Goal: Navigation & Orientation: Locate item on page

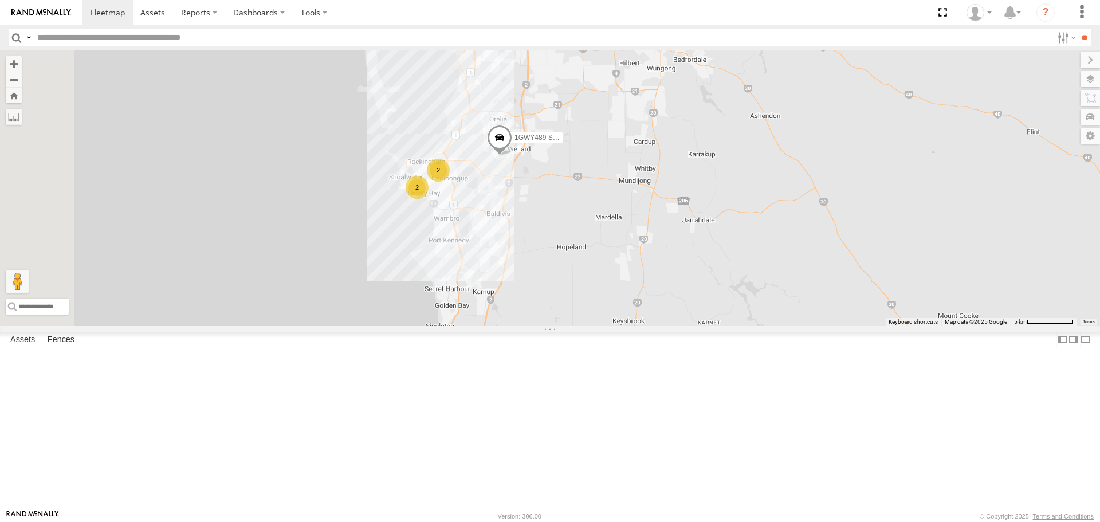
drag, startPoint x: 673, startPoint y: 164, endPoint x: 704, endPoint y: 398, distance: 235.3
click at [704, 325] on div "KWN2160 Coor.Project 2 2 1GWY489 Signage Truck" at bounding box center [550, 187] width 1100 height 275
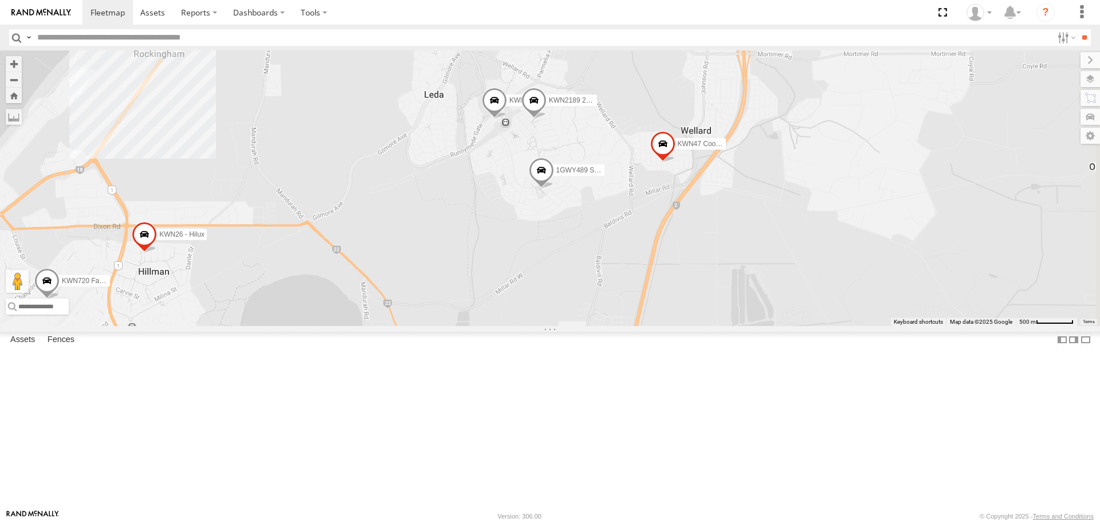
drag, startPoint x: 906, startPoint y: 288, endPoint x: 394, endPoint y: 477, distance: 545.7
click at [394, 325] on div "KWN2160 Coor.Project KWN2130 1HSS259 Coor.Enviro Plan & Develop 1HSJ189 [DOMAIN…" at bounding box center [550, 187] width 1100 height 275
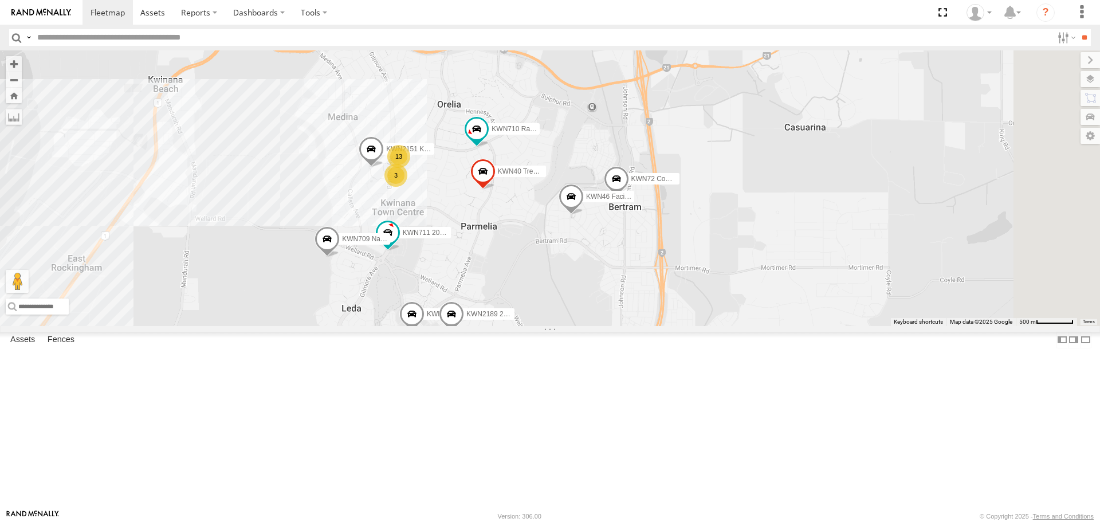
drag, startPoint x: 587, startPoint y: 397, endPoint x: 553, endPoint y: 495, distance: 103.6
click at [553, 325] on div "KWN2160 Coor.Project KWN2130 1HSS259 Coor.Enviro Plan & Develop 1HSJ189 [DOMAIN…" at bounding box center [550, 187] width 1100 height 275
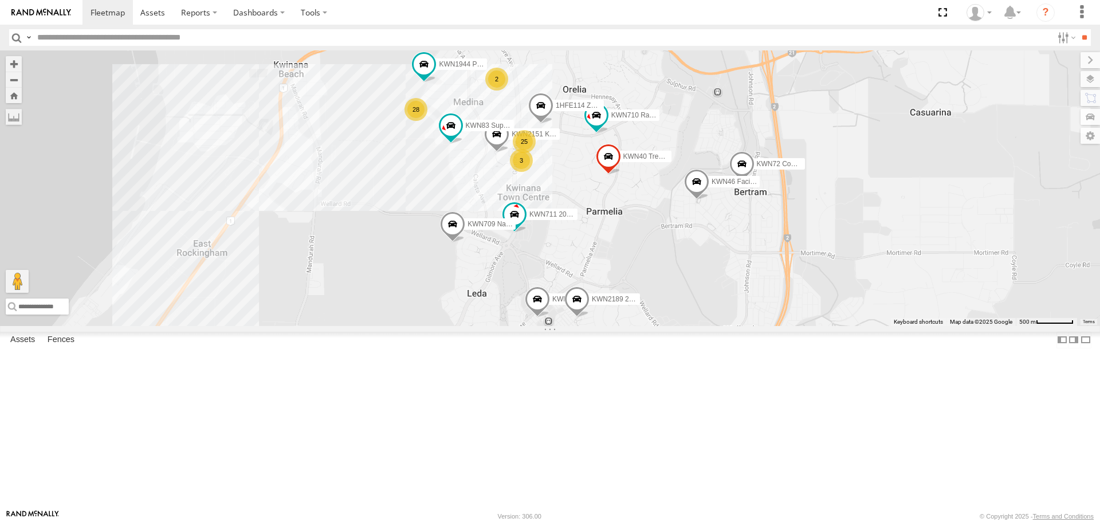
drag, startPoint x: 431, startPoint y: 292, endPoint x: 556, endPoint y: 274, distance: 125.7
click at [556, 274] on div "KWN2160 Coor.Project KWN2130 1HSS259 Coor.Enviro Plan & Develop 1HSJ189 [DOMAIN…" at bounding box center [550, 187] width 1100 height 275
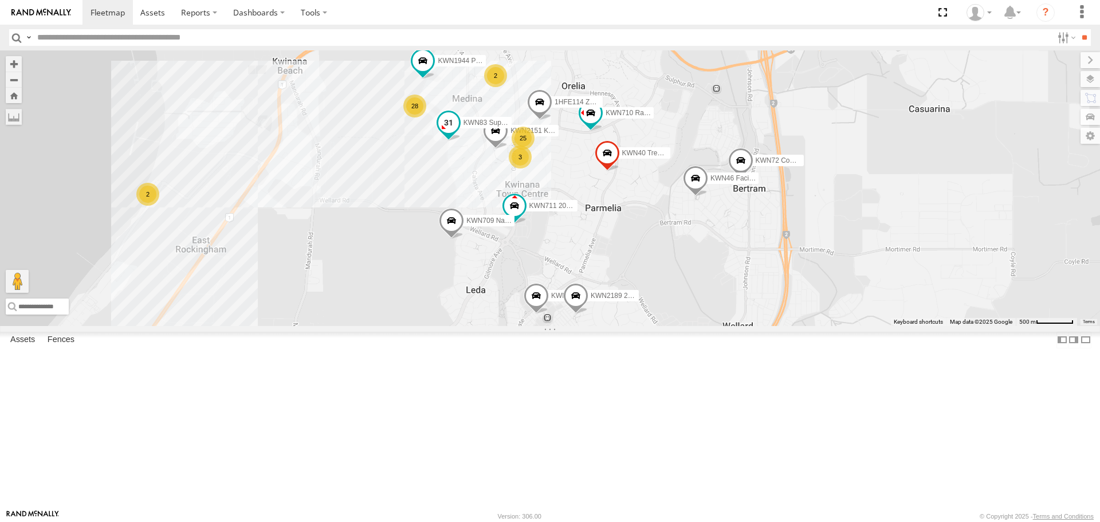
click at [459, 133] on span at bounding box center [448, 123] width 21 height 21
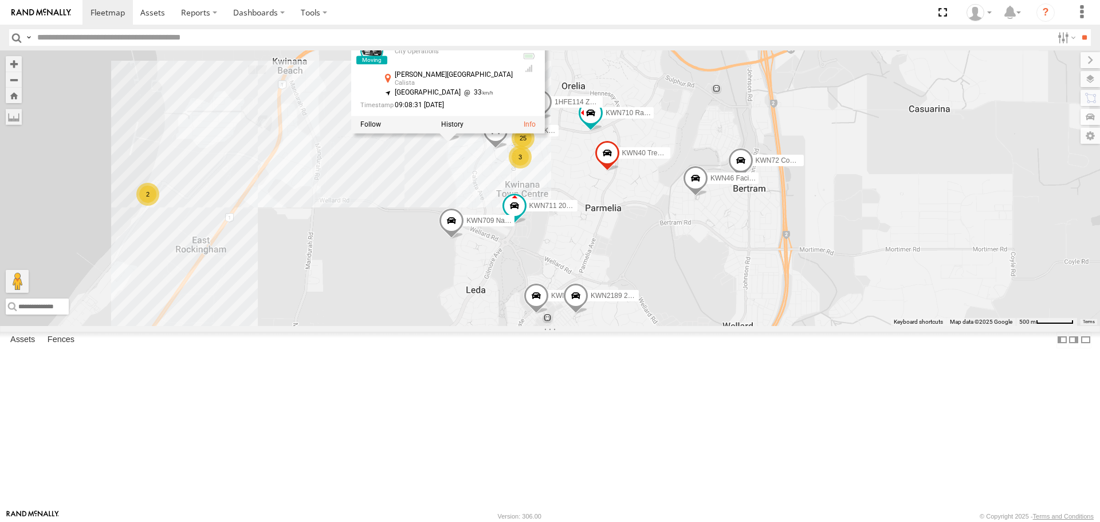
click at [565, 276] on div "KWN2160 Coor.Project KWN2130 1HSS259 Coor.Enviro Plan & Develop 1HSJ189 [DOMAIN…" at bounding box center [550, 187] width 1100 height 275
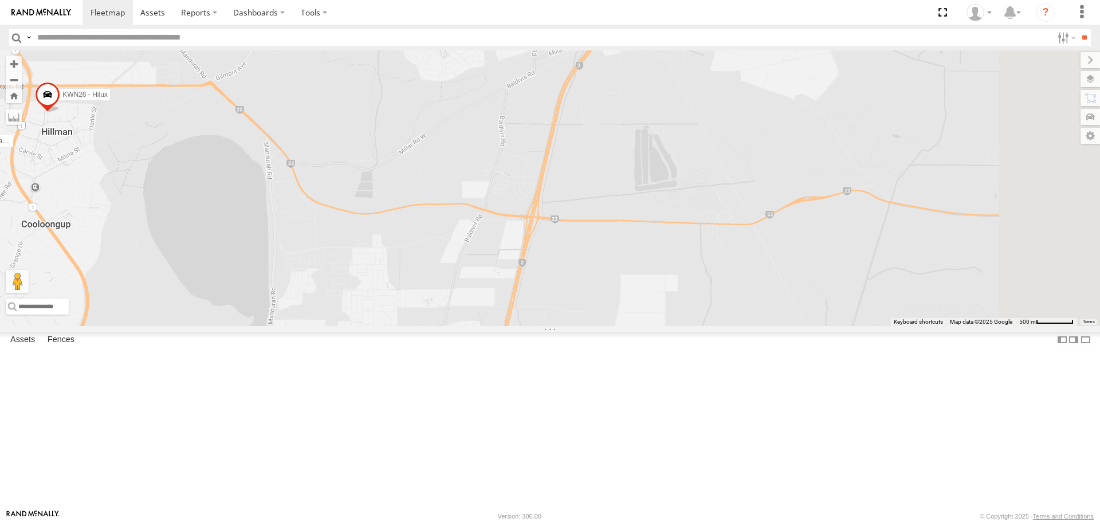
drag, startPoint x: 848, startPoint y: 387, endPoint x: 709, endPoint y: 50, distance: 365.0
click at [709, 50] on body at bounding box center [550, 261] width 1100 height 522
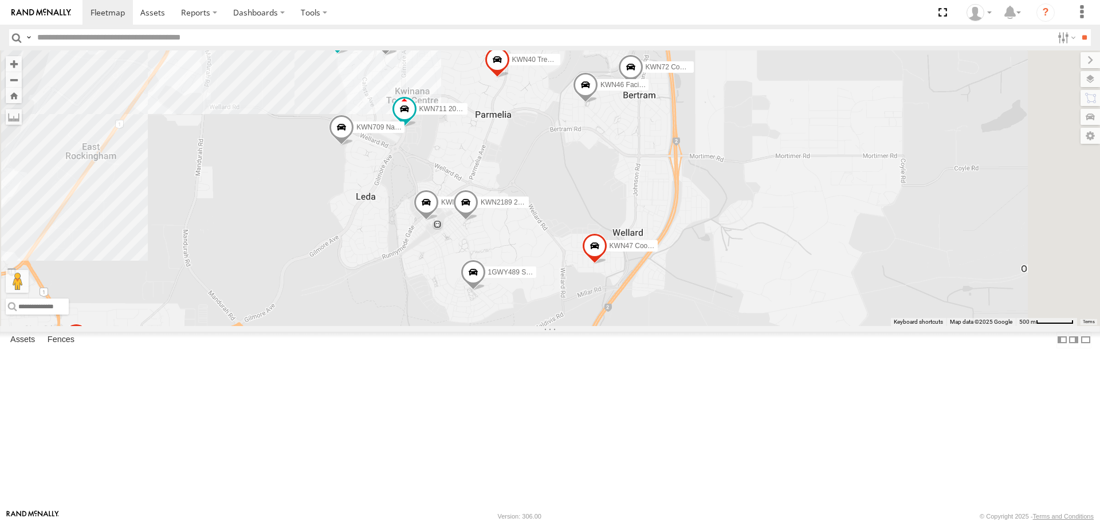
drag, startPoint x: 681, startPoint y: 115, endPoint x: 649, endPoint y: 336, distance: 222.9
click at [649, 325] on div "KWN2160 Coor.Project KWN2130 1HSS259 Coor.Enviro Plan & Develop 1HSJ189 [DOMAIN…" at bounding box center [550, 187] width 1100 height 275
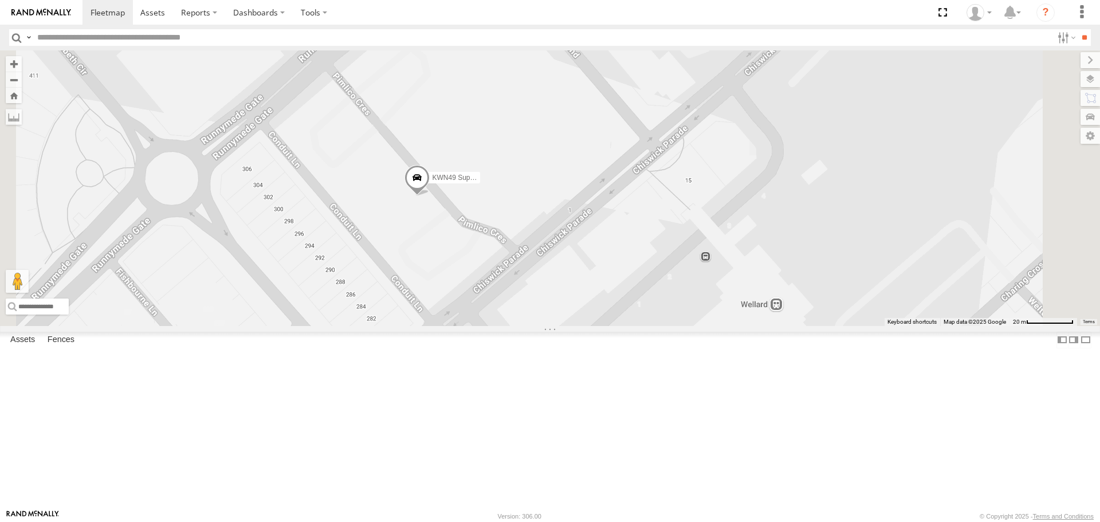
click at [430, 196] on span at bounding box center [416, 180] width 25 height 31
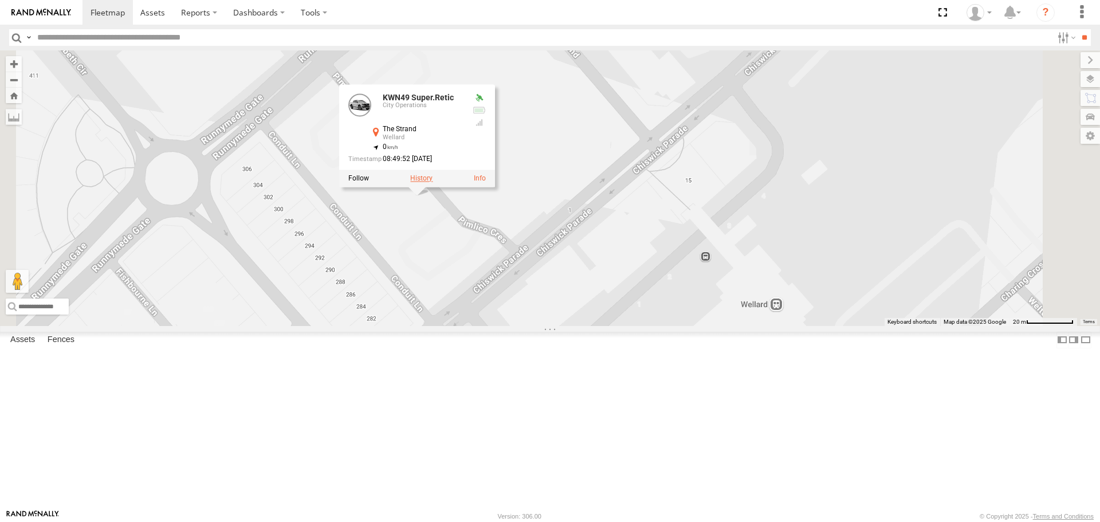
click at [433, 183] on label at bounding box center [421, 179] width 22 height 8
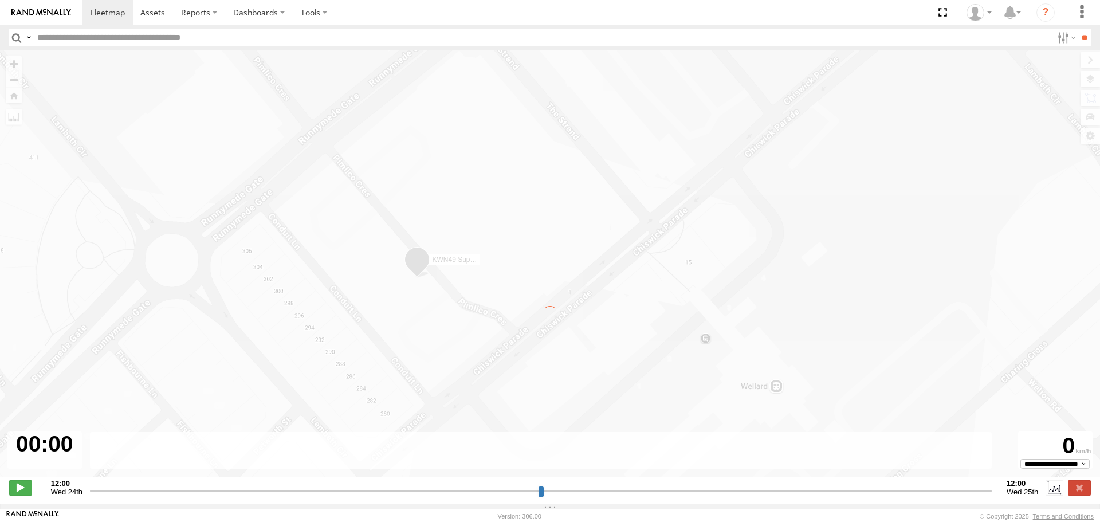
type input "**********"
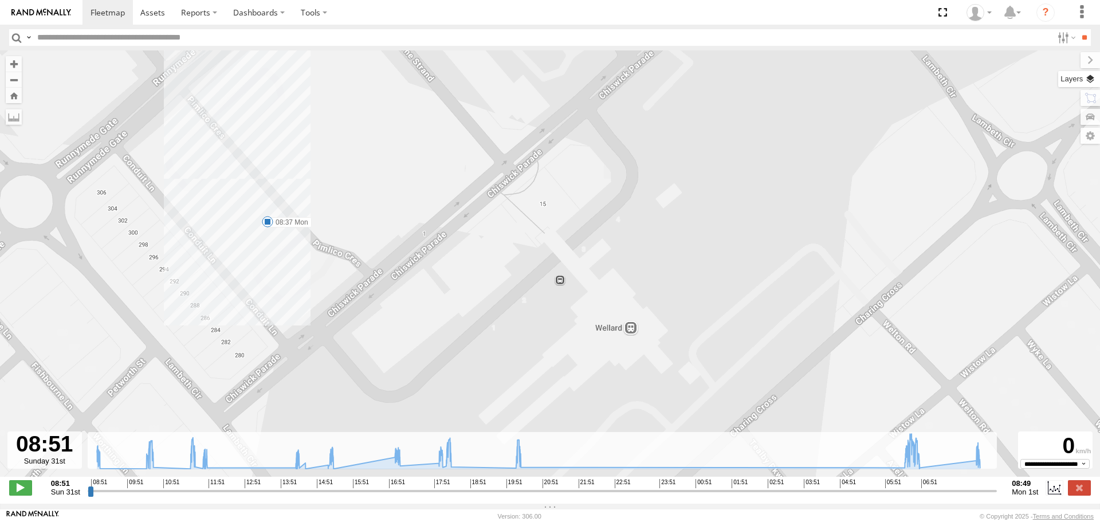
click at [1087, 84] on label at bounding box center [1079, 79] width 42 height 16
click at [0, 0] on span "Basemaps" at bounding box center [0, 0] width 0 height 0
click at [0, 0] on span "Satellite" at bounding box center [0, 0] width 0 height 0
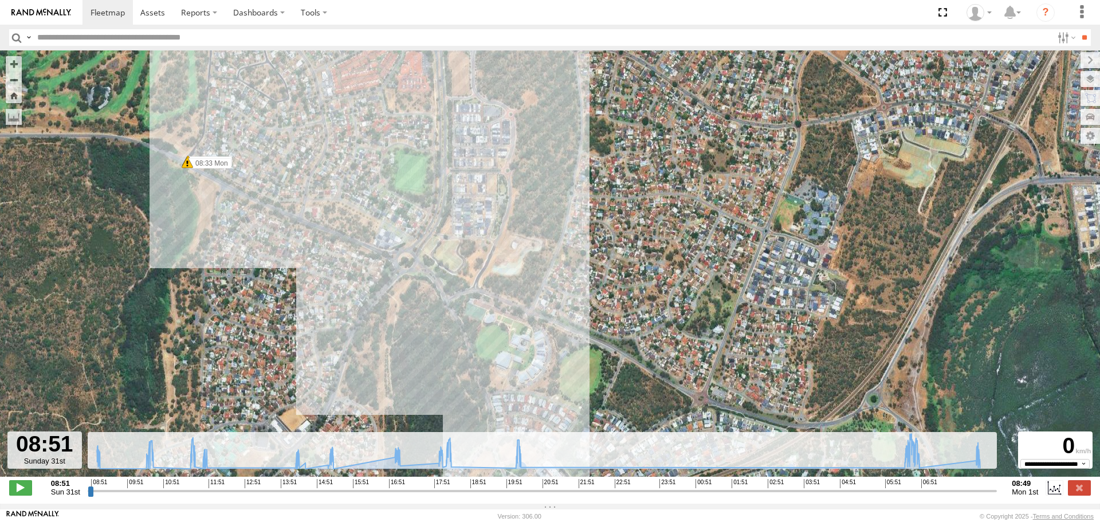
drag, startPoint x: 555, startPoint y: 344, endPoint x: 573, endPoint y: 490, distance: 146.6
click at [573, 490] on div "To navigate the map with touch gestures double-tap and hold your finger on the …" at bounding box center [550, 276] width 1100 height 453
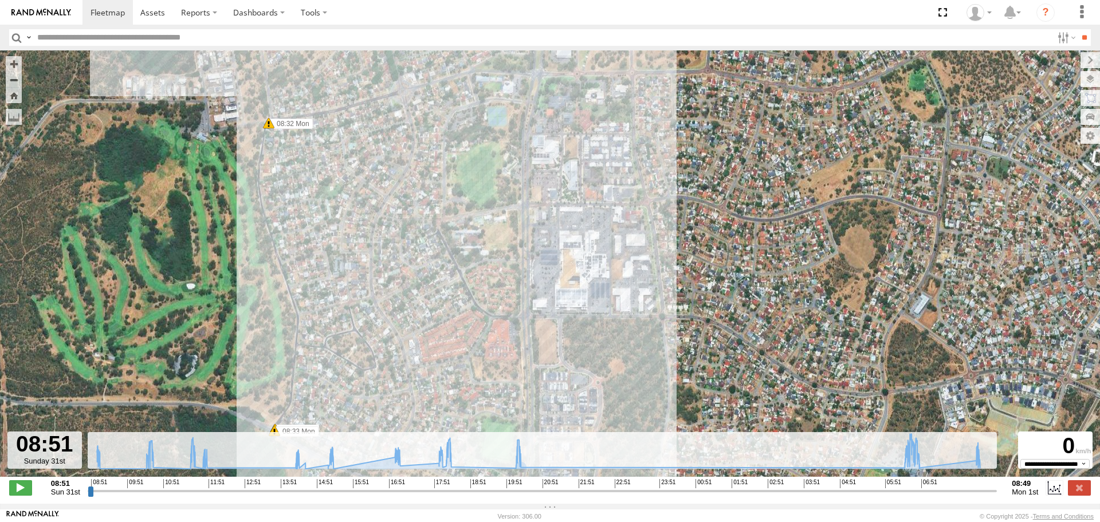
drag, startPoint x: 481, startPoint y: 222, endPoint x: 539, endPoint y: 398, distance: 185.9
click at [539, 398] on div "KWN49 Super.Retic 08:51 Sun 08:56 Sun 08:57 Sun 10:21 Sun 10:23 Sun 10:23 Sun 1…" at bounding box center [550, 269] width 1100 height 438
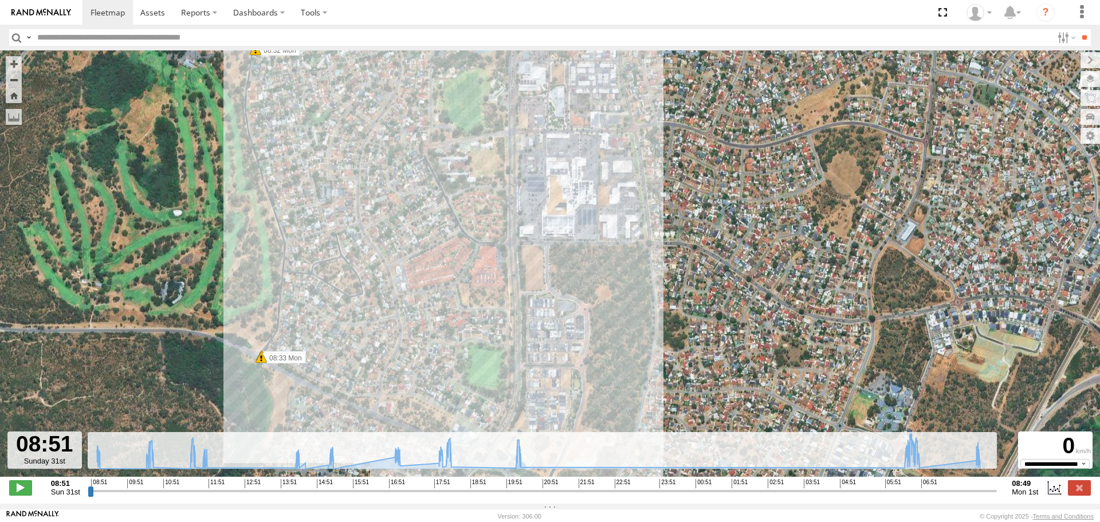
drag, startPoint x: 430, startPoint y: 198, endPoint x: 415, endPoint y: 123, distance: 77.1
click at [415, 123] on div "KWN49 Super.Retic 08:51 Sun 08:56 Sun 08:57 Sun 10:21 Sun 10:23 Sun 10:23 Sun 1…" at bounding box center [550, 269] width 1100 height 438
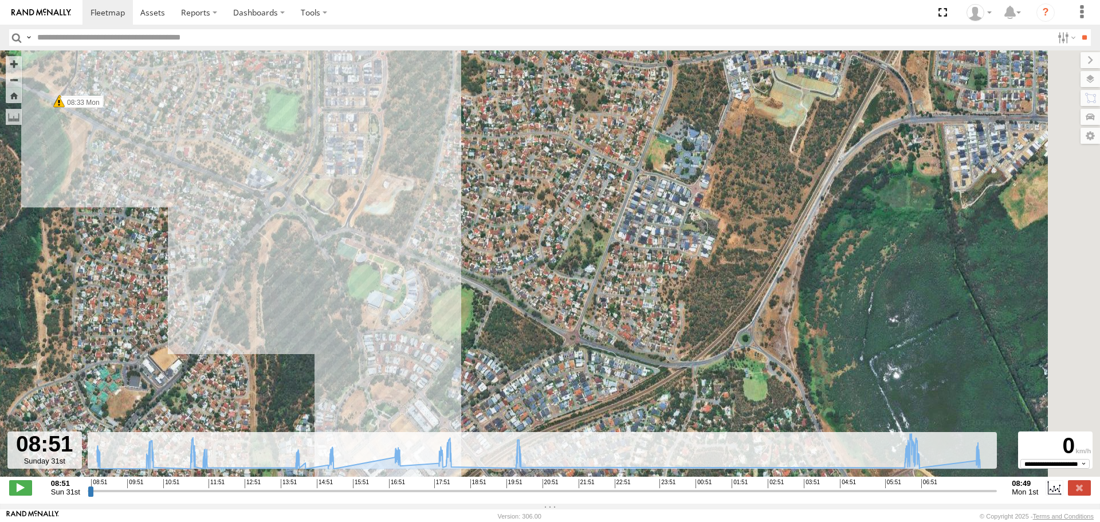
drag, startPoint x: 773, startPoint y: 374, endPoint x: 559, endPoint y: 88, distance: 357.3
click at [559, 88] on div "KWN49 Super.Retic 08:51 Sun 08:56 Sun 08:57 Sun 10:21 Sun 10:23 Sun 10:23 Sun 1…" at bounding box center [550, 269] width 1100 height 438
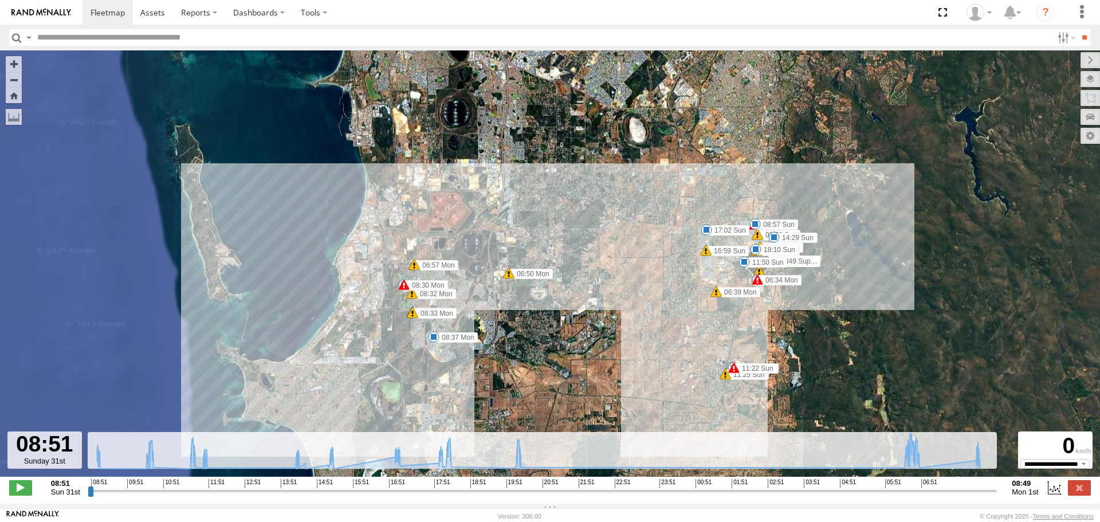
click at [22, 40] on input "button" at bounding box center [16, 37] width 15 height 17
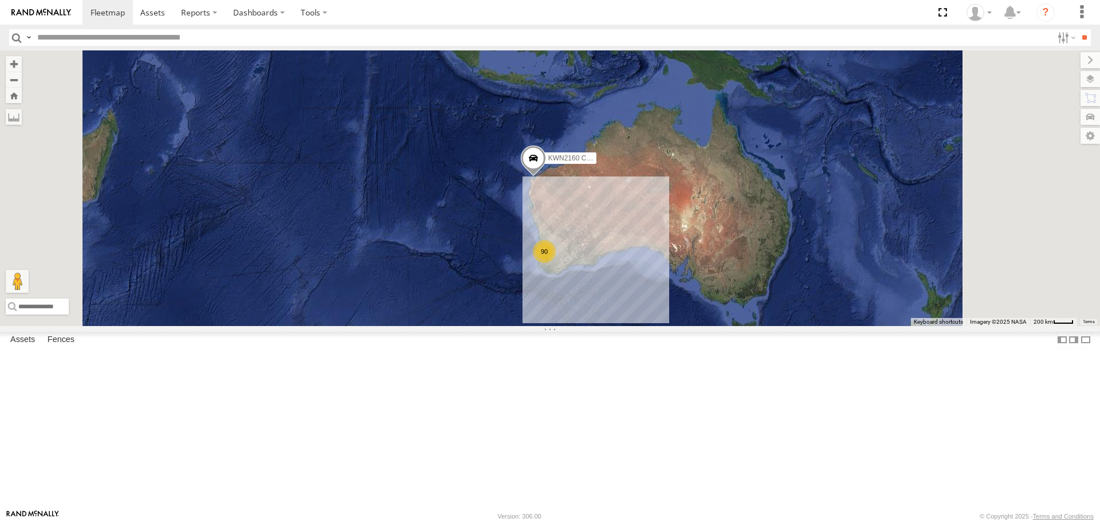
click at [29, 11] on img at bounding box center [41, 13] width 60 height 8
